Goal: Transaction & Acquisition: Purchase product/service

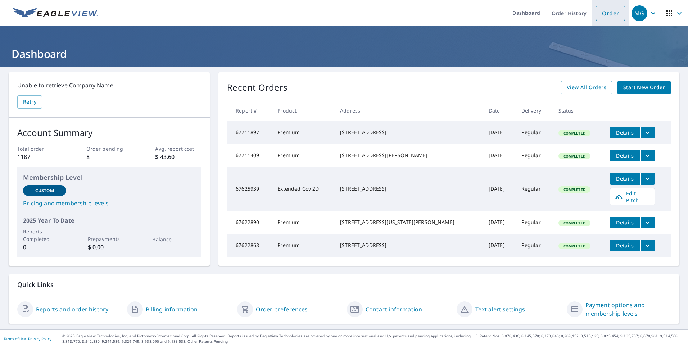
click at [602, 15] on link "Order" at bounding box center [610, 13] width 29 height 15
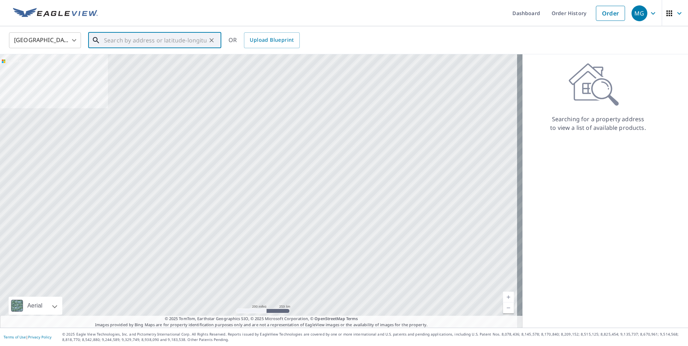
click at [180, 39] on input "text" at bounding box center [155, 40] width 103 height 20
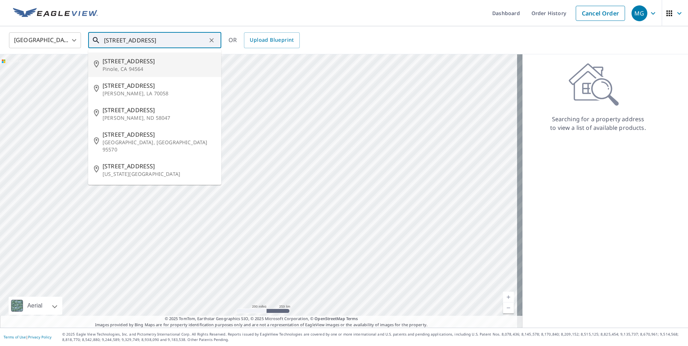
click at [146, 63] on span "[STREET_ADDRESS]" at bounding box center [159, 61] width 113 height 9
type input "[STREET_ADDRESS]"
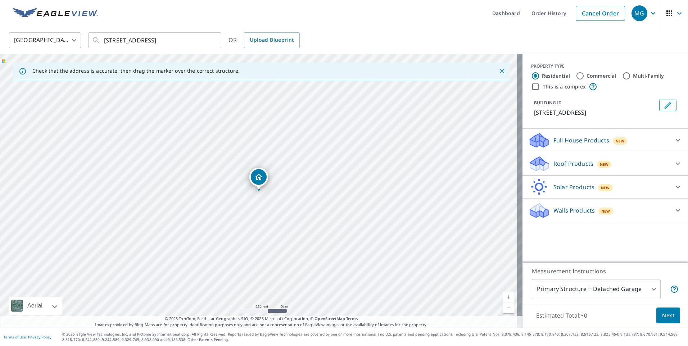
click at [554, 165] on p "Roof Products" at bounding box center [574, 164] width 40 height 9
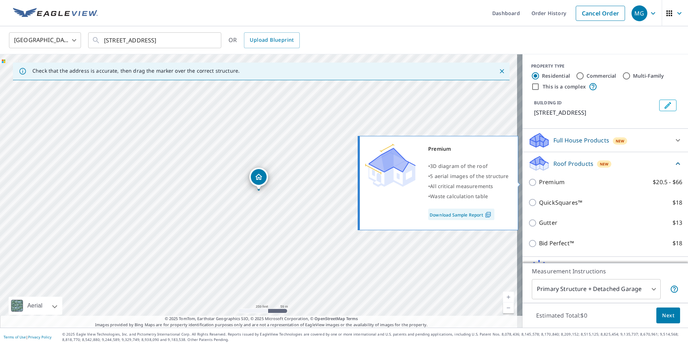
click at [529, 182] on input "Premium $20.5 - $66" at bounding box center [534, 182] width 11 height 9
checkbox input "true"
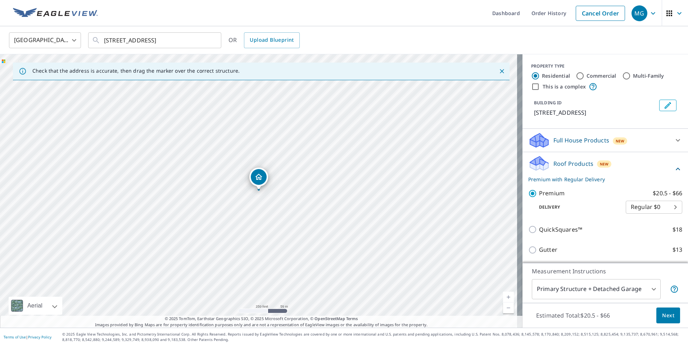
click at [663, 318] on span "Next" at bounding box center [669, 315] width 12 height 9
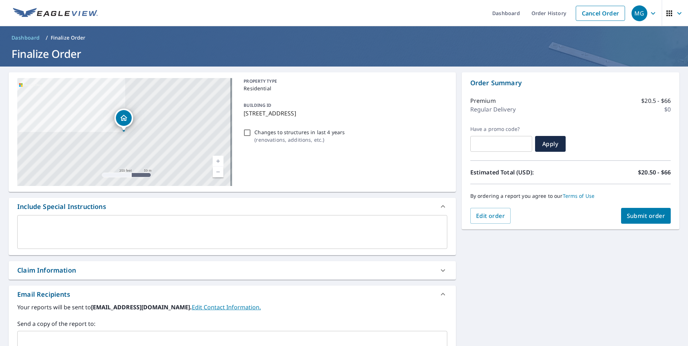
click at [635, 219] on span "Submit order" at bounding box center [646, 216] width 39 height 8
checkbox input "true"
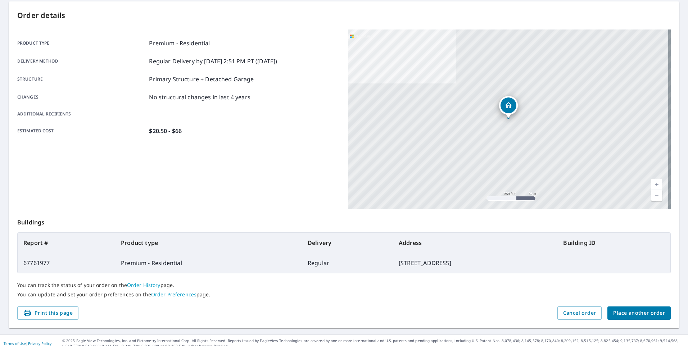
scroll to position [77, 0]
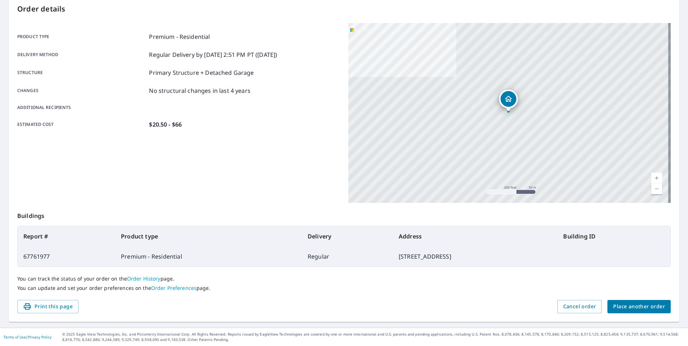
click at [190, 259] on td "Premium - Residential" at bounding box center [208, 257] width 187 height 20
click at [336, 266] on td "Regular" at bounding box center [347, 257] width 91 height 20
click at [393, 255] on td "[STREET_ADDRESS]" at bounding box center [475, 257] width 165 height 20
click at [618, 308] on span "Place another order" at bounding box center [640, 306] width 52 height 9
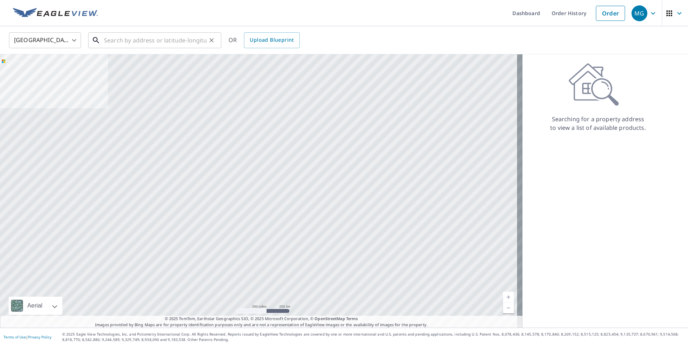
click at [174, 42] on input "text" at bounding box center [155, 40] width 103 height 20
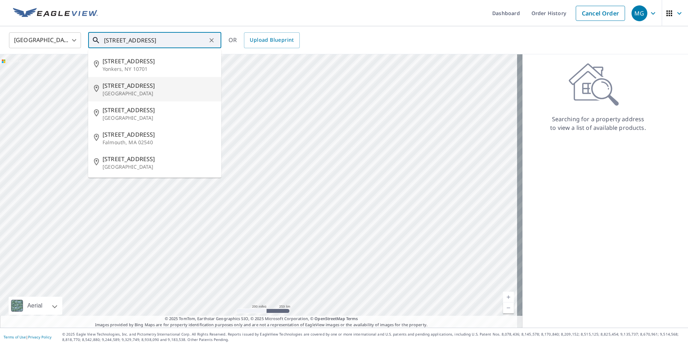
click at [144, 87] on span "[STREET_ADDRESS]" at bounding box center [159, 85] width 113 height 9
type input "[STREET_ADDRESS]"
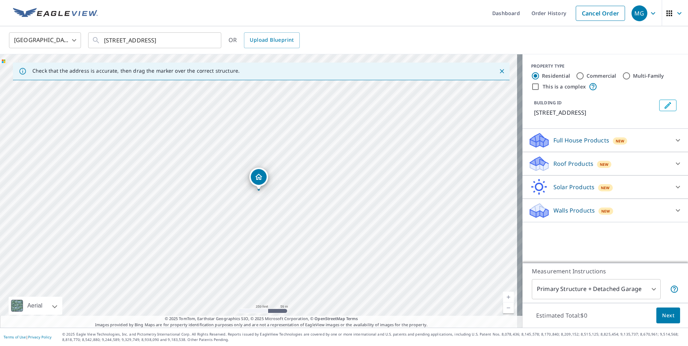
click at [555, 163] on p "Roof Products" at bounding box center [574, 164] width 40 height 9
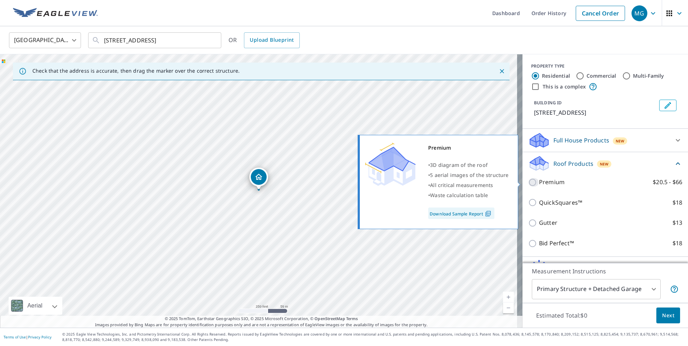
click at [531, 183] on input "Premium $20.5 - $66" at bounding box center [534, 182] width 11 height 9
checkbox input "true"
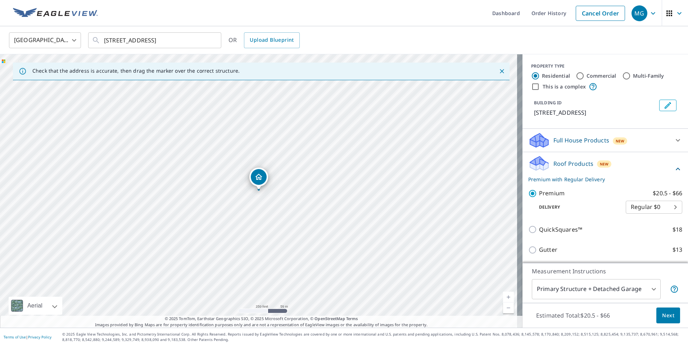
click at [663, 315] on span "Next" at bounding box center [669, 315] width 12 height 9
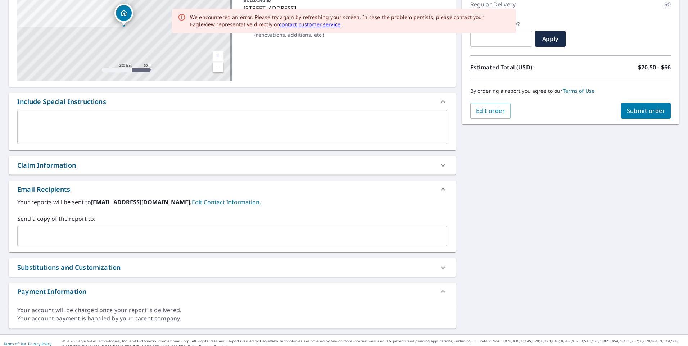
scroll to position [108, 0]
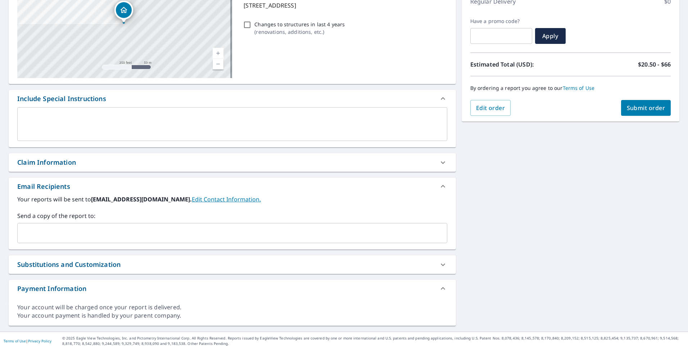
click at [168, 230] on input "text" at bounding box center [227, 233] width 413 height 14
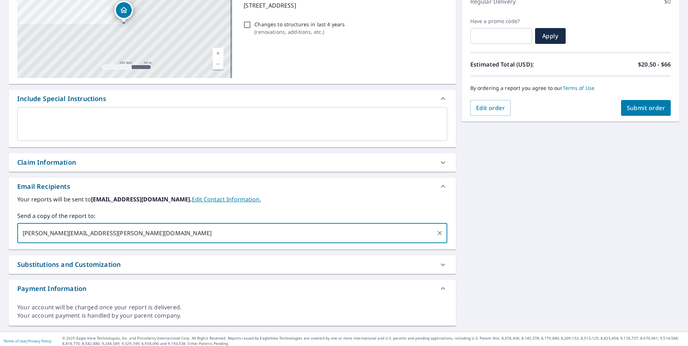
type input "[PERSON_NAME][EMAIL_ADDRESS][PERSON_NAME][DOMAIN_NAME]"
click at [627, 110] on span "Submit order" at bounding box center [646, 108] width 39 height 8
checkbox input "true"
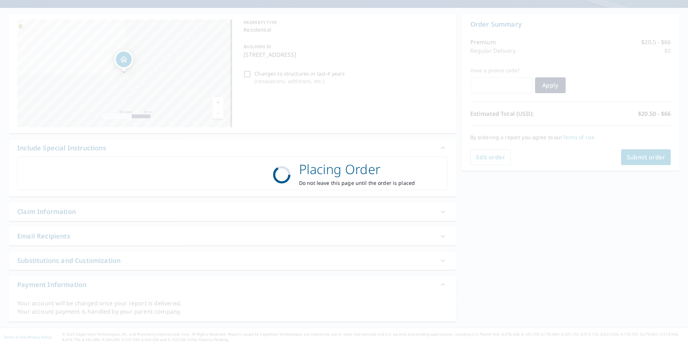
scroll to position [59, 0]
